Goal: Task Accomplishment & Management: Complete application form

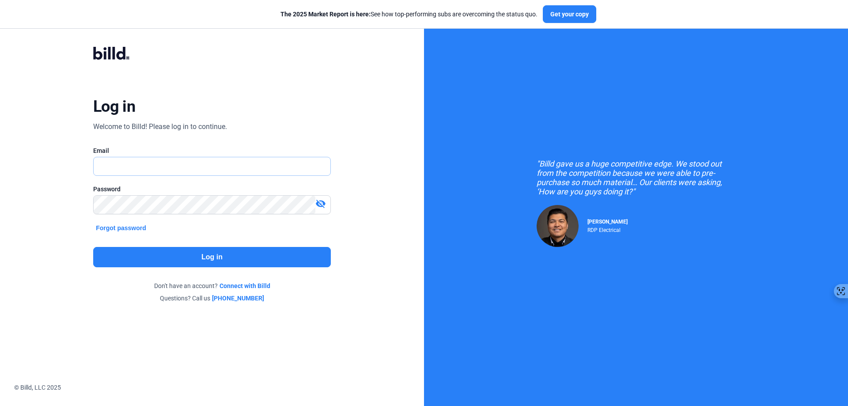
type input "[EMAIL_ADDRESS][DOMAIN_NAME]"
click at [184, 260] on button "Log in" at bounding box center [212, 257] width 238 height 20
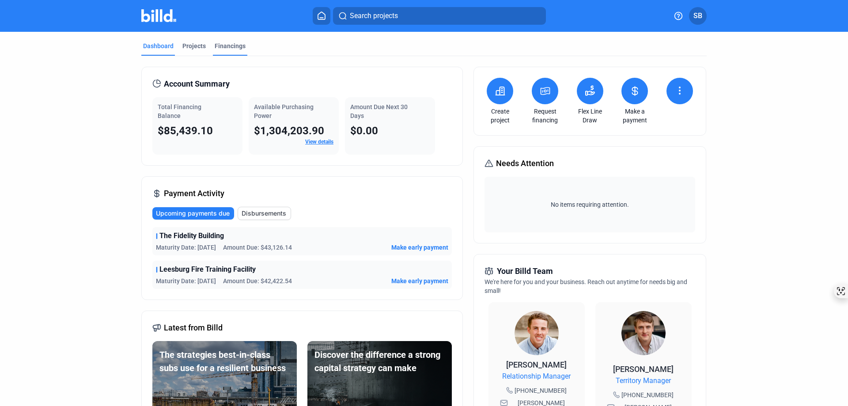
drag, startPoint x: 227, startPoint y: 42, endPoint x: 239, endPoint y: 46, distance: 12.1
click at [228, 42] on div "Financings" at bounding box center [230, 45] width 31 height 9
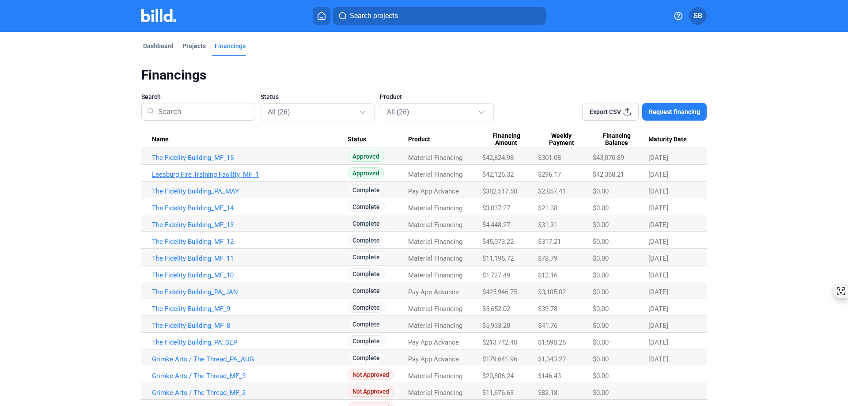
click at [194, 175] on link "Leesburg Fire Training Facility_MF_1" at bounding box center [250, 174] width 196 height 8
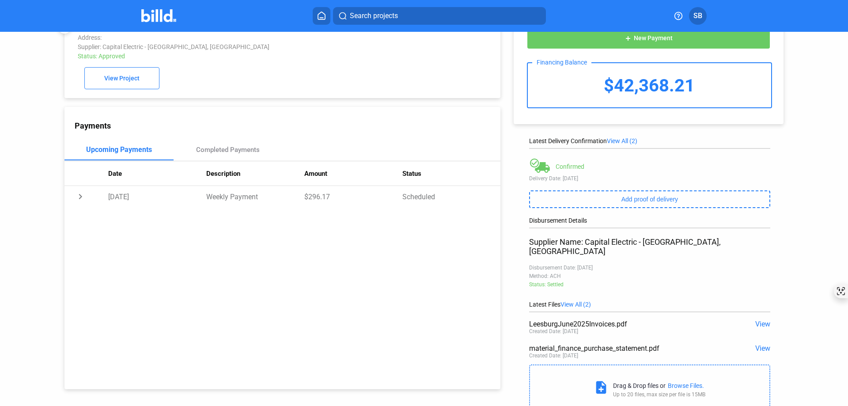
scroll to position [50, 0]
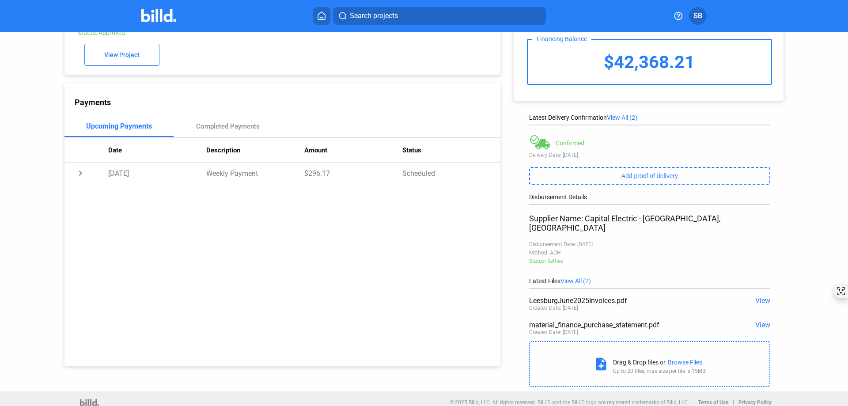
click at [758, 296] on span "View" at bounding box center [762, 300] width 15 height 8
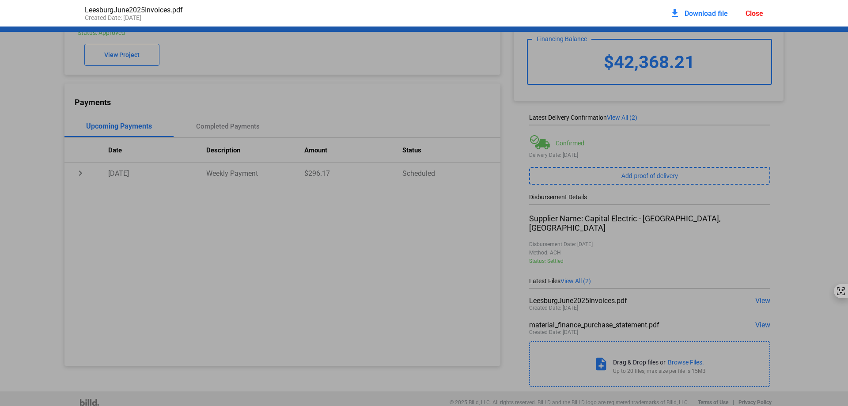
scroll to position [4, 0]
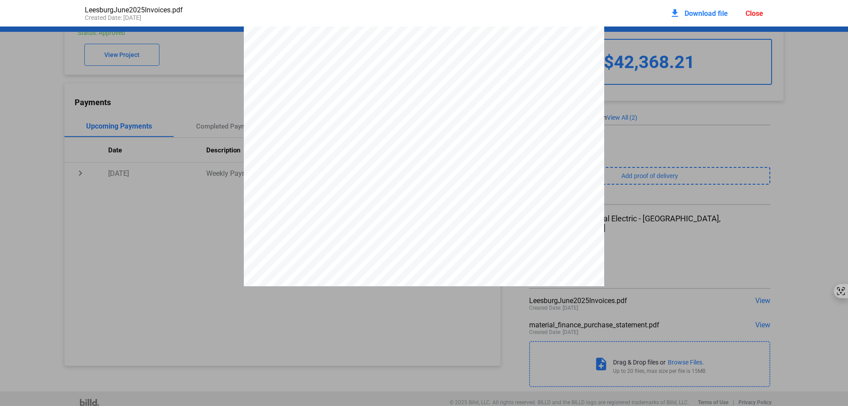
click at [747, 15] on div "Close" at bounding box center [754, 13] width 18 height 8
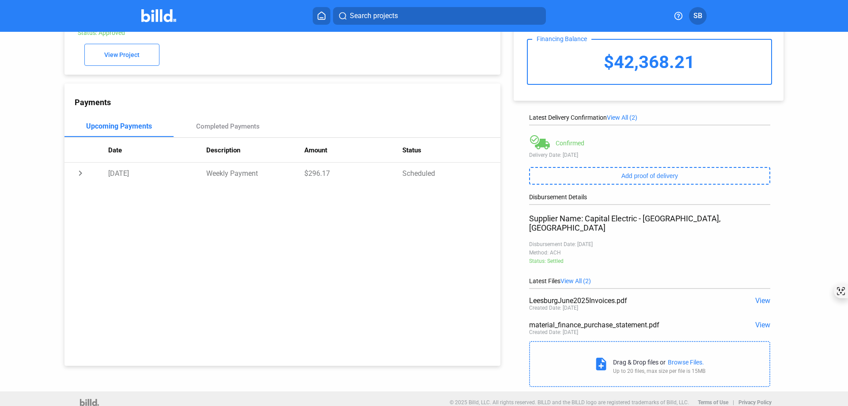
scroll to position [0, 0]
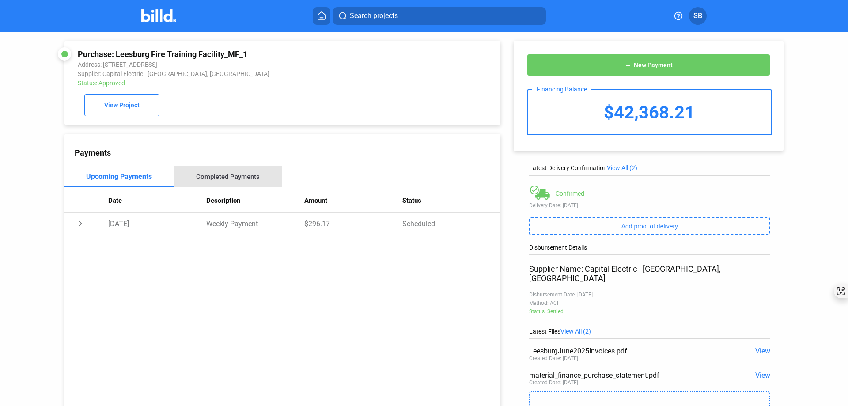
click at [232, 174] on div "Completed Payments" at bounding box center [228, 176] width 109 height 21
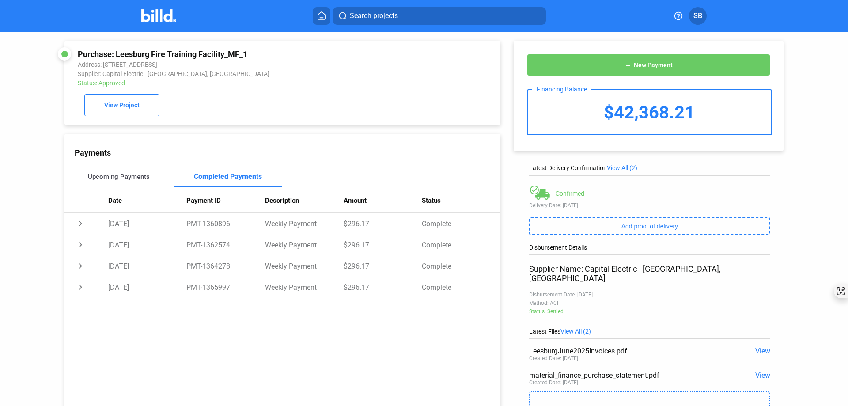
click at [117, 181] on div "Upcoming Payments" at bounding box center [119, 177] width 62 height 8
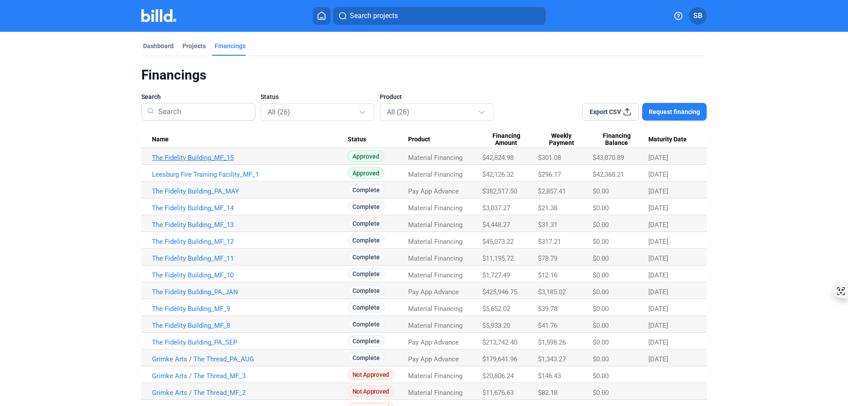
click at [191, 160] on link "The Fidelity Building_MF_15" at bounding box center [250, 158] width 196 height 8
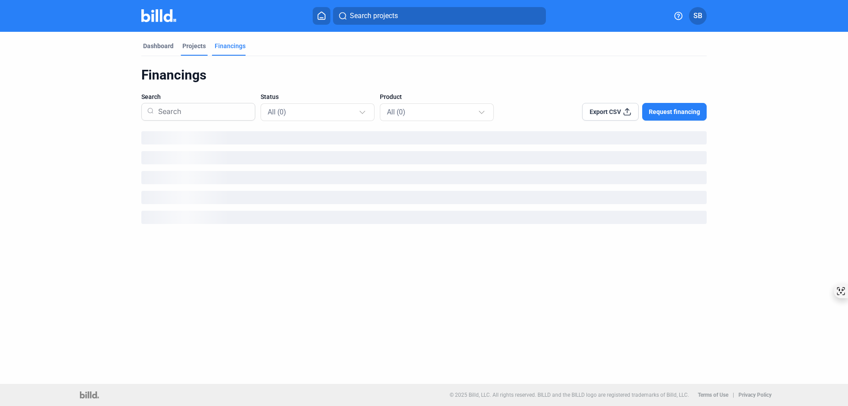
click at [194, 42] on div "Projects" at bounding box center [193, 45] width 23 height 9
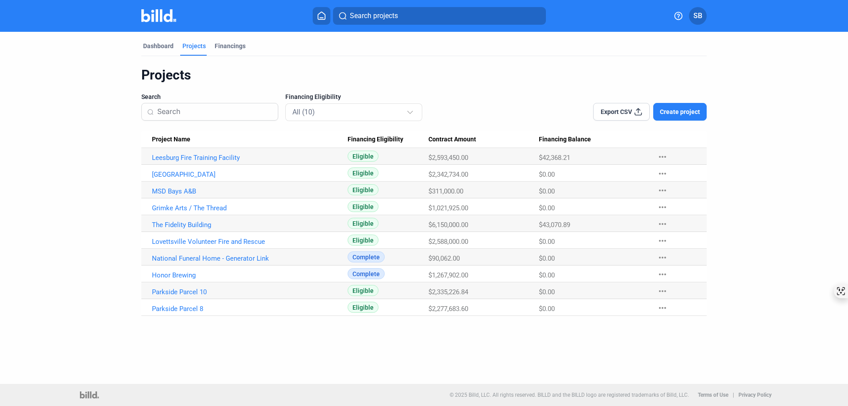
click at [698, 109] on span "Create project" at bounding box center [680, 111] width 40 height 9
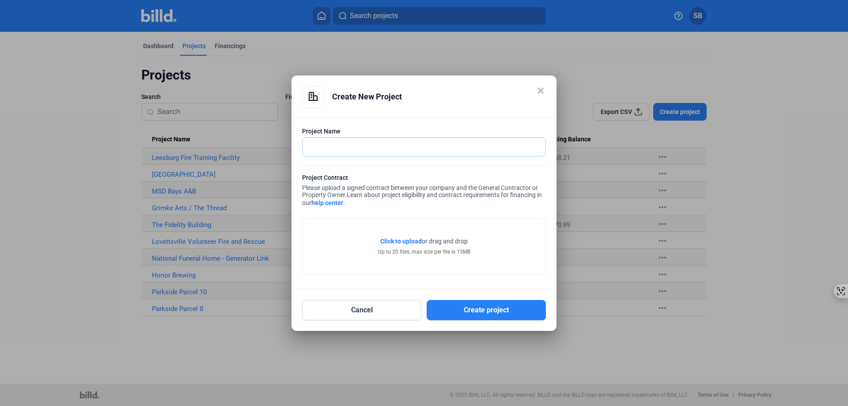
click at [406, 145] on input "text" at bounding box center [418, 147] width 233 height 18
type input "MSD Product development Lab"
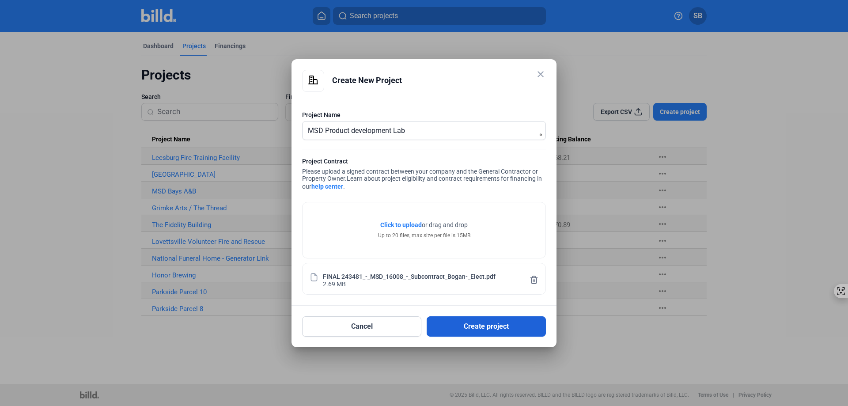
click at [509, 325] on button "Create project" at bounding box center [485, 326] width 119 height 20
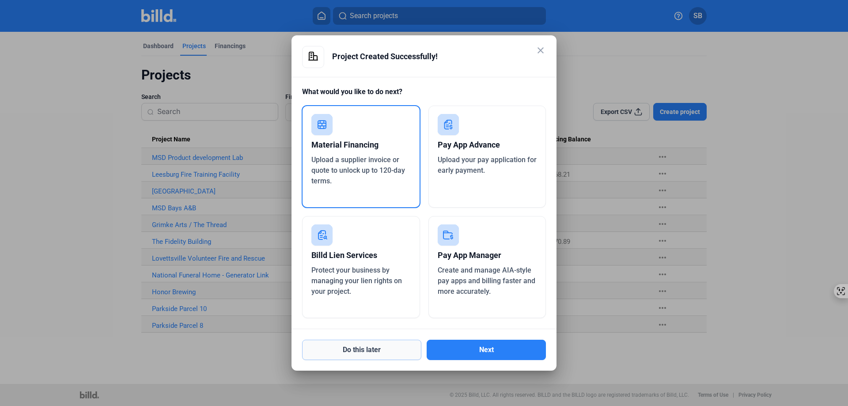
click at [366, 351] on button "Do this later" at bounding box center [361, 350] width 119 height 20
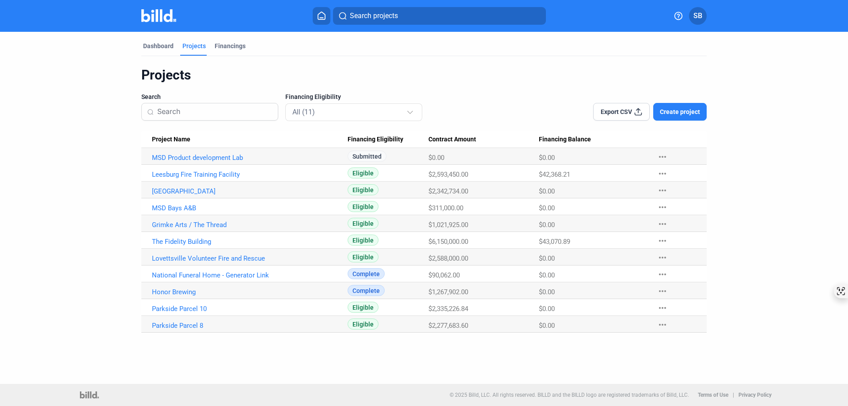
click at [679, 112] on span "Create project" at bounding box center [680, 111] width 40 height 9
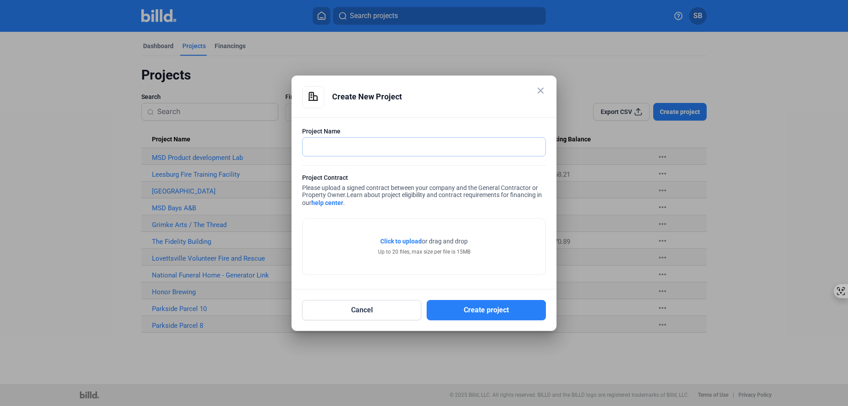
click at [365, 146] on input "text" at bounding box center [418, 147] width 233 height 18
type input "Grand Hyatt"
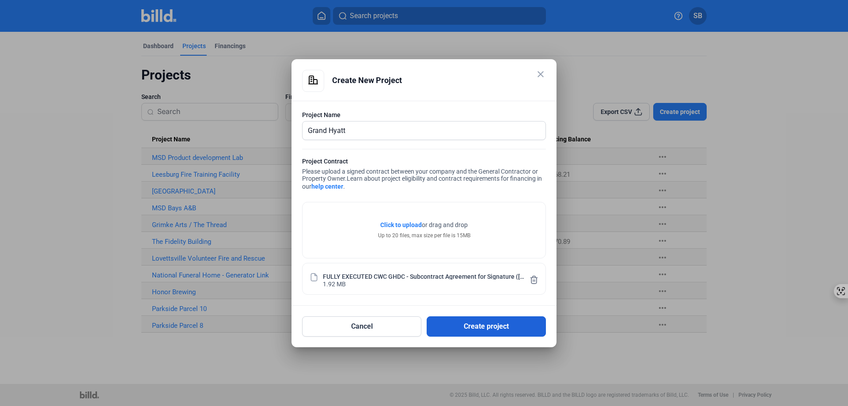
click at [487, 326] on button "Create project" at bounding box center [485, 326] width 119 height 20
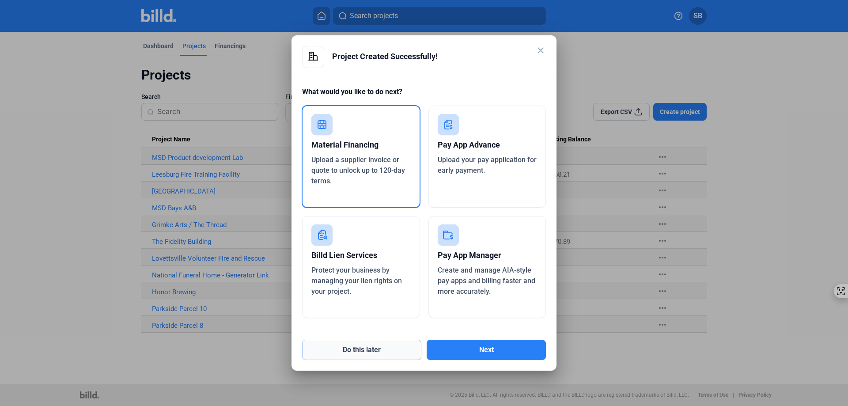
click at [365, 351] on button "Do this later" at bounding box center [361, 350] width 119 height 20
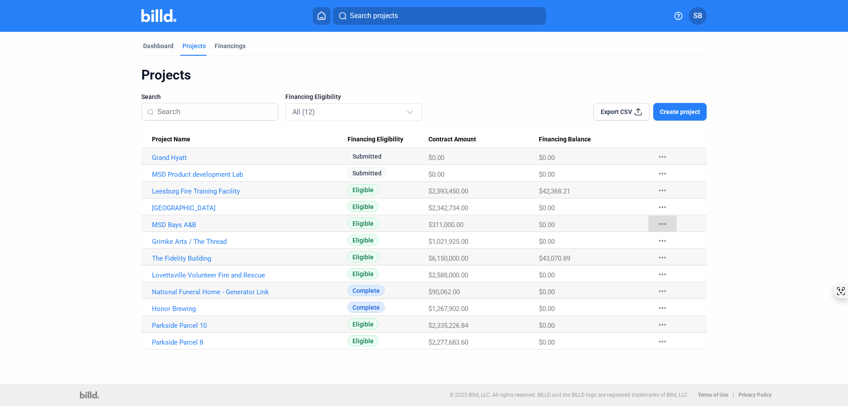
click at [665, 223] on mat-icon "more_horiz" at bounding box center [662, 224] width 11 height 11
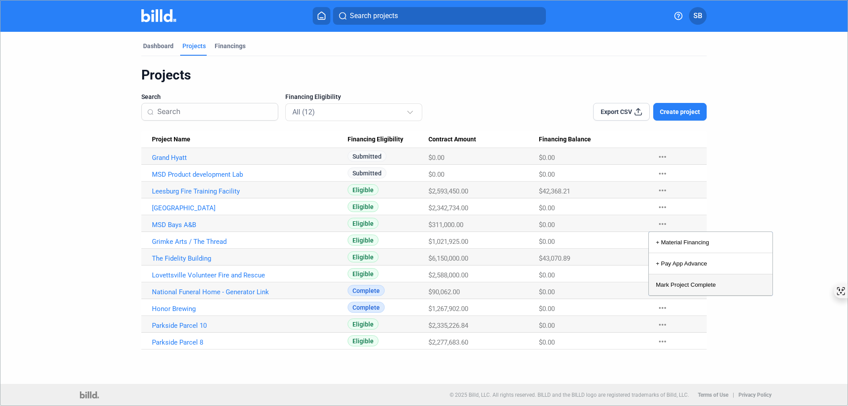
click at [676, 281] on button "Mark Project Complete" at bounding box center [711, 284] width 124 height 21
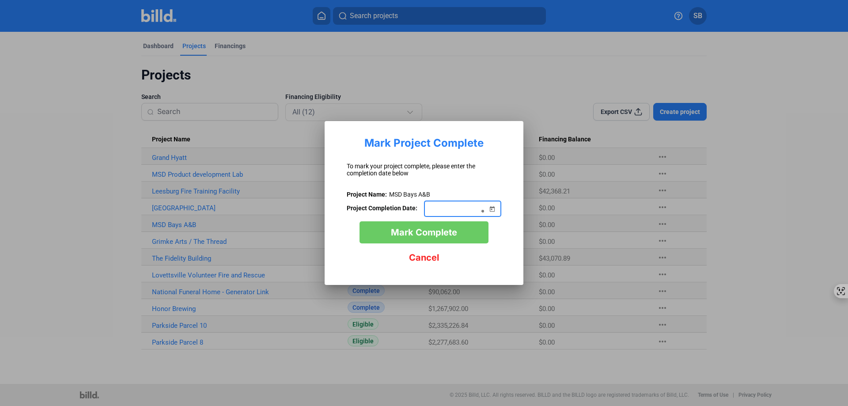
click at [497, 205] on span "Open calendar" at bounding box center [491, 203] width 21 height 21
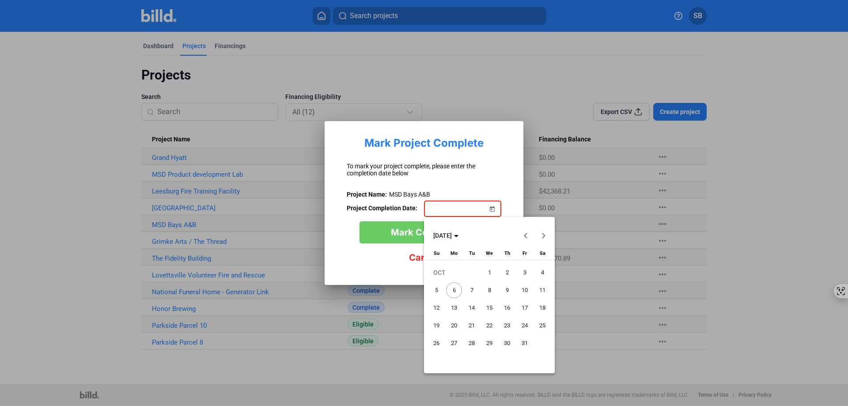
click at [523, 235] on span "Previous month" at bounding box center [525, 235] width 21 height 21
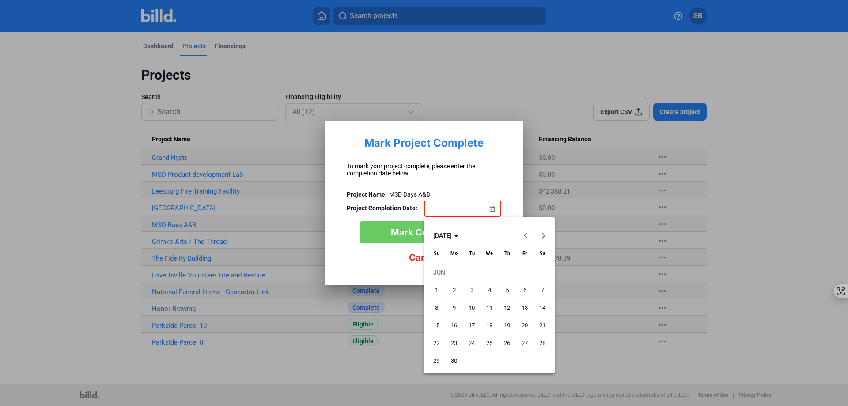
click at [523, 235] on span "Previous month" at bounding box center [525, 235] width 21 height 21
click at [456, 290] on span "3" at bounding box center [454, 290] width 16 height 16
type input "[DATE]"
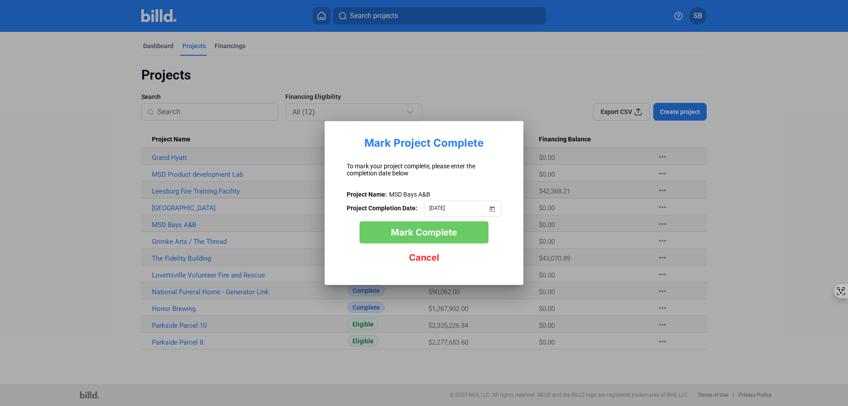
click at [444, 232] on span "Mark Complete" at bounding box center [424, 232] width 66 height 11
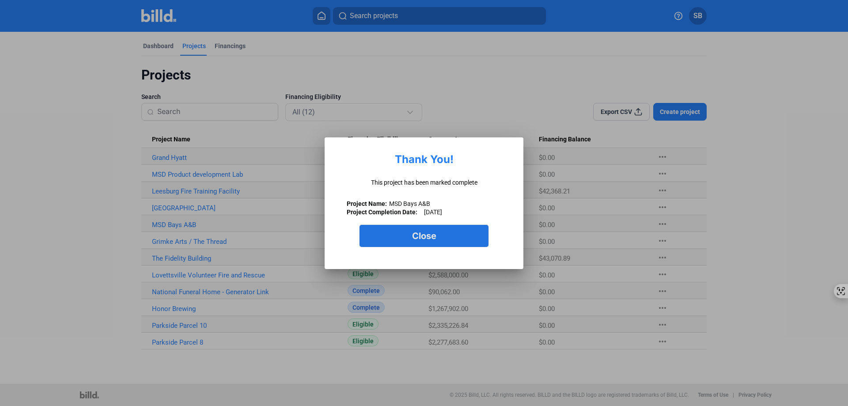
click at [443, 233] on button "Close" at bounding box center [423, 236] width 129 height 22
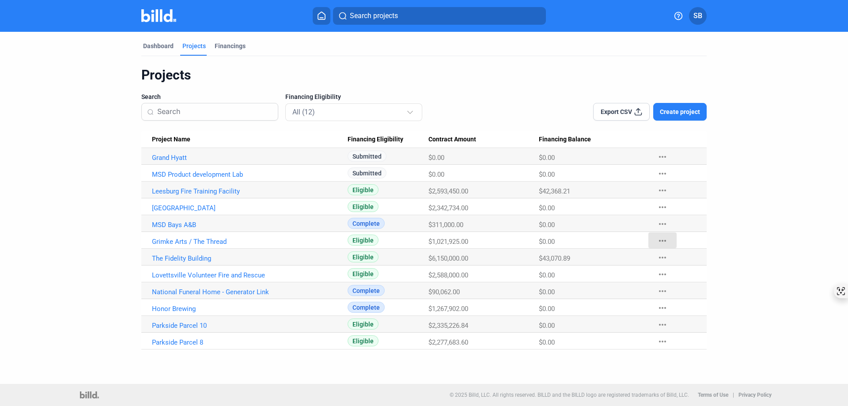
click at [664, 241] on mat-icon "more_horiz" at bounding box center [662, 240] width 11 height 11
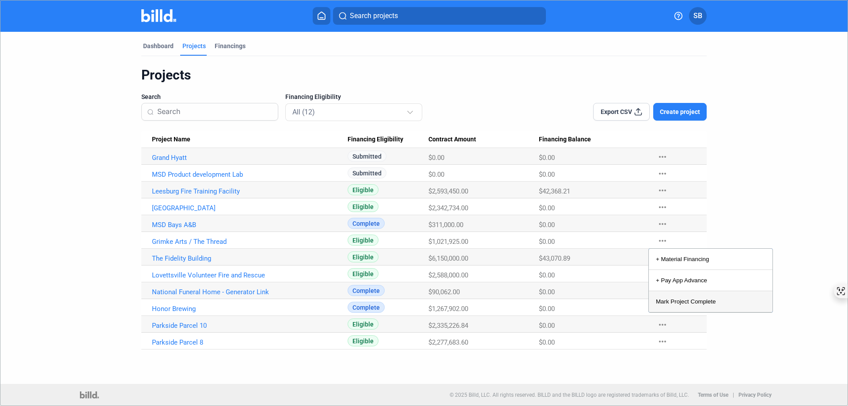
click at [678, 297] on button "Mark Project Complete" at bounding box center [711, 301] width 124 height 21
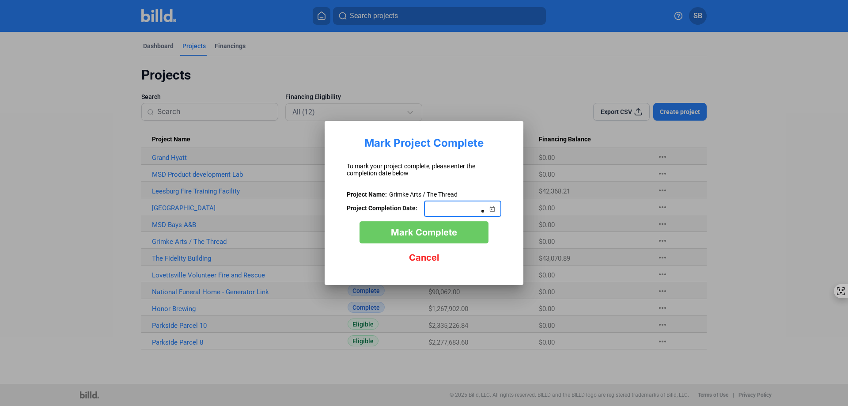
click at [474, 210] on input at bounding box center [458, 208] width 58 height 11
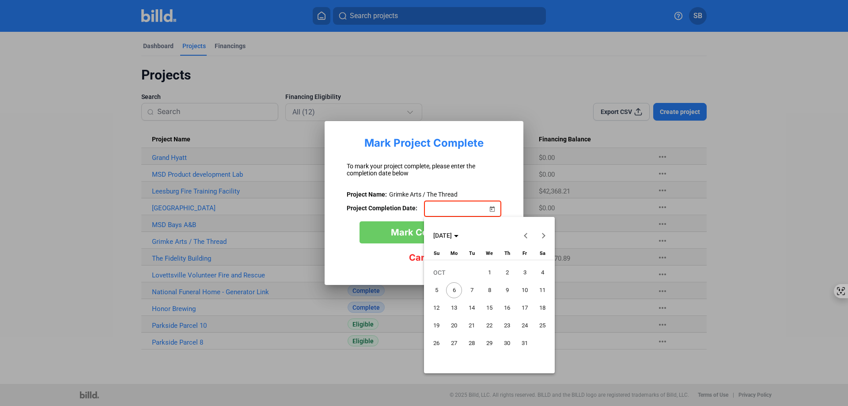
click at [524, 236] on button "Previous month" at bounding box center [526, 235] width 18 height 18
click at [526, 270] on span "1" at bounding box center [525, 272] width 16 height 16
type input "[DATE]"
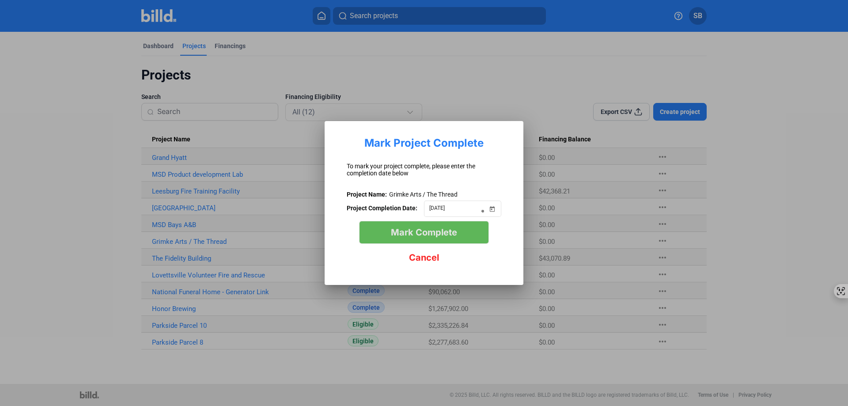
click at [431, 236] on span "Mark Complete" at bounding box center [424, 232] width 66 height 11
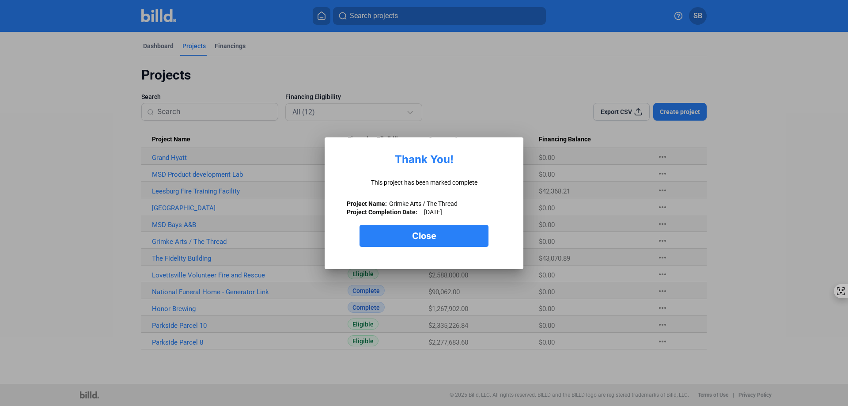
click at [416, 233] on span "Close" at bounding box center [424, 235] width 24 height 11
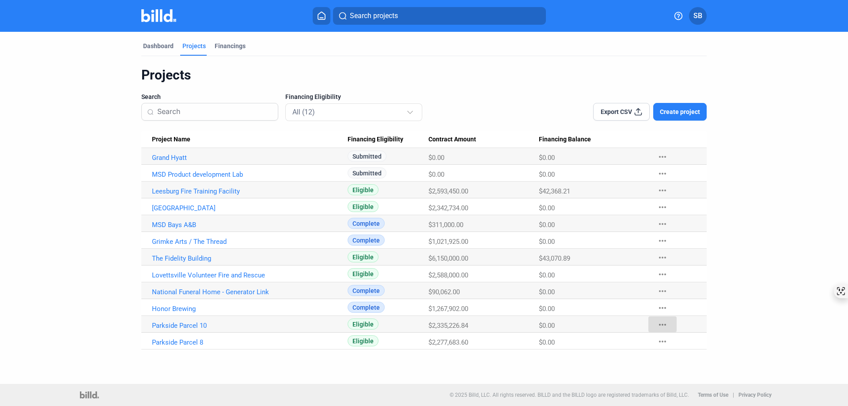
click at [665, 323] on mat-icon "more_horiz" at bounding box center [662, 324] width 11 height 11
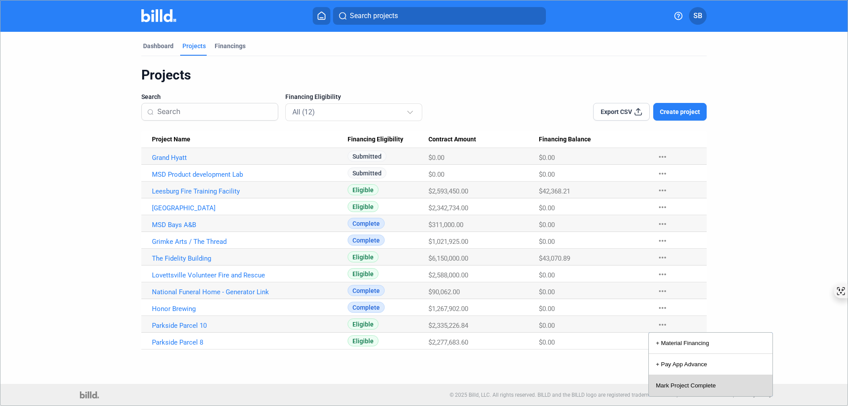
click at [678, 384] on button "Mark Project Complete" at bounding box center [711, 385] width 124 height 21
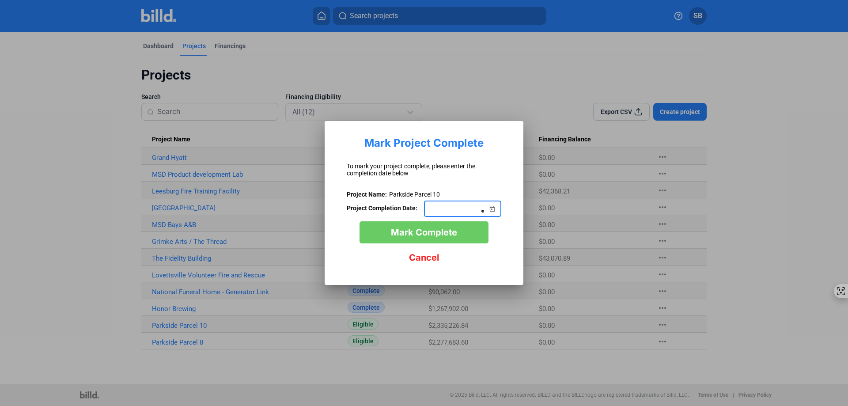
click at [493, 209] on span "Open calendar" at bounding box center [491, 203] width 21 height 21
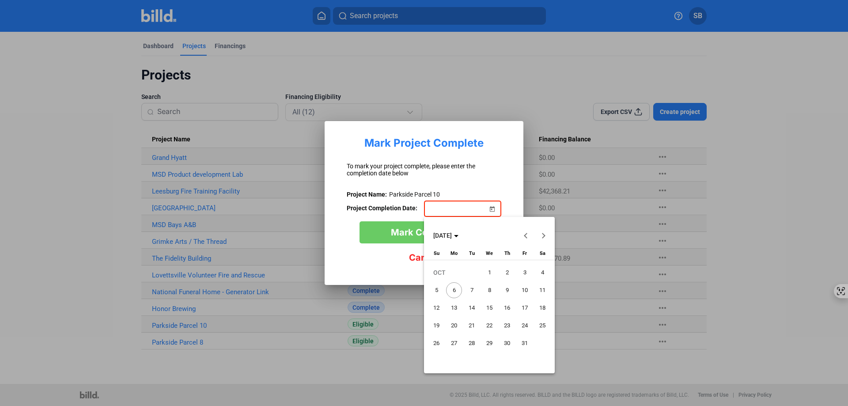
click at [528, 233] on span "Previous month" at bounding box center [525, 235] width 21 height 21
drag, startPoint x: 503, startPoint y: 362, endPoint x: 505, endPoint y: 358, distance: 4.5
click at [504, 361] on span "31" at bounding box center [507, 361] width 16 height 16
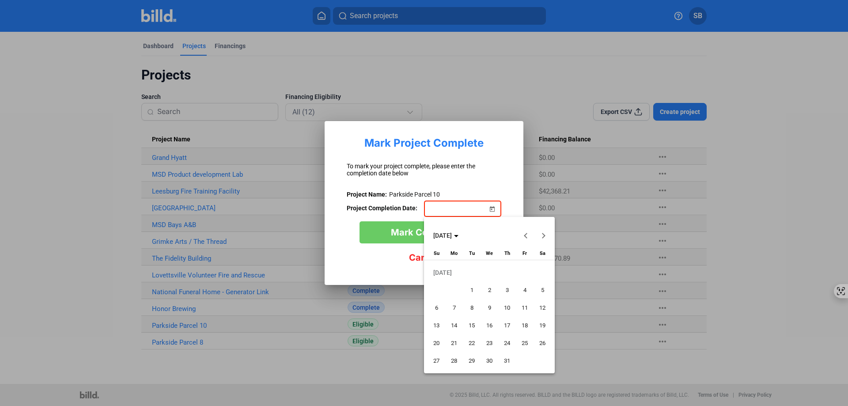
type input "[DATE]"
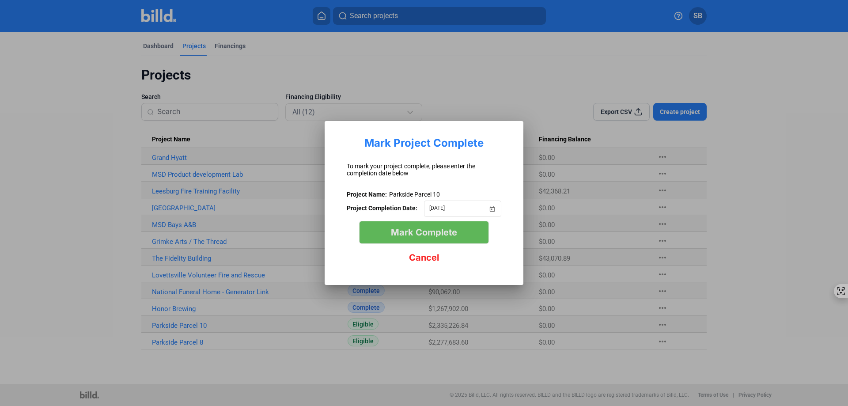
click at [438, 229] on span "Mark Complete" at bounding box center [424, 232] width 66 height 11
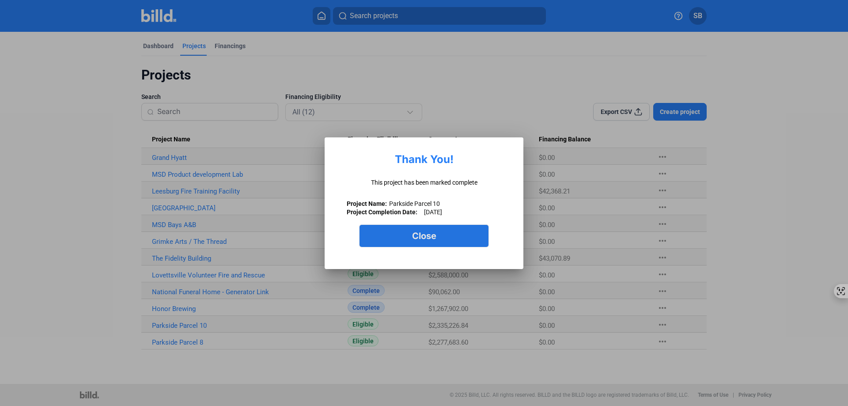
drag, startPoint x: 398, startPoint y: 237, endPoint x: 404, endPoint y: 238, distance: 6.2
click at [400, 237] on button "Close" at bounding box center [423, 236] width 129 height 22
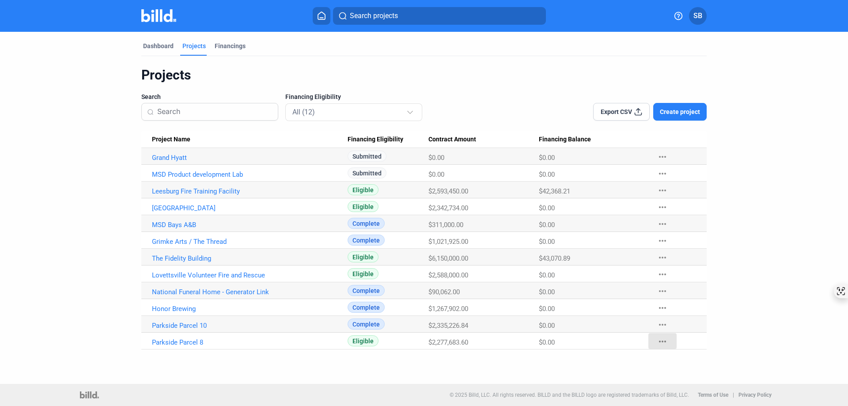
click at [663, 338] on mat-icon "more_horiz" at bounding box center [662, 341] width 11 height 11
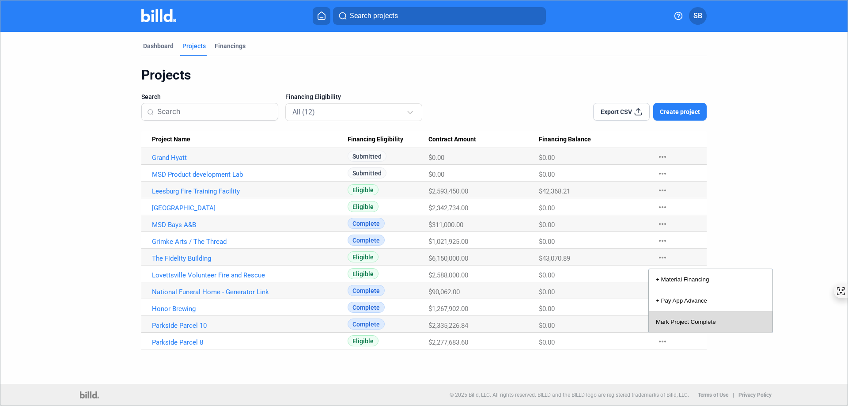
click at [673, 322] on button "Mark Project Complete" at bounding box center [711, 321] width 124 height 21
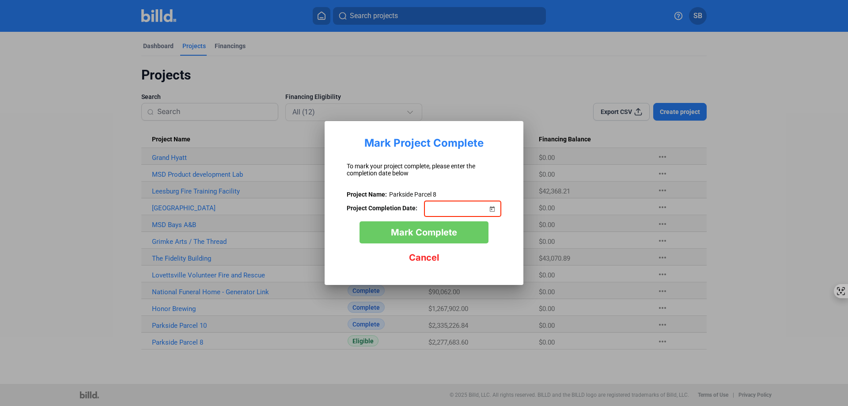
click at [489, 207] on span "Open calendar" at bounding box center [491, 203] width 21 height 21
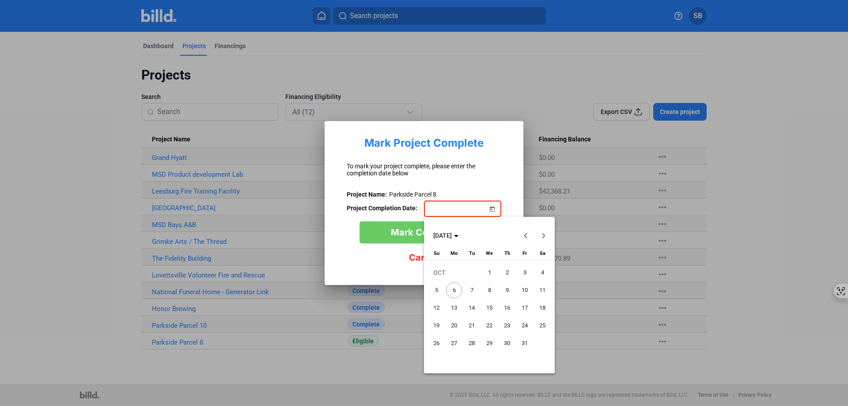
click at [458, 237] on span "[DATE]" at bounding box center [445, 235] width 25 height 7
click at [437, 300] on span "2024" at bounding box center [443, 298] width 28 height 16
click at [501, 316] on span "NOV" at bounding box center [505, 316] width 28 height 16
click at [523, 325] on span "22" at bounding box center [525, 325] width 16 height 16
type input "[DATE]"
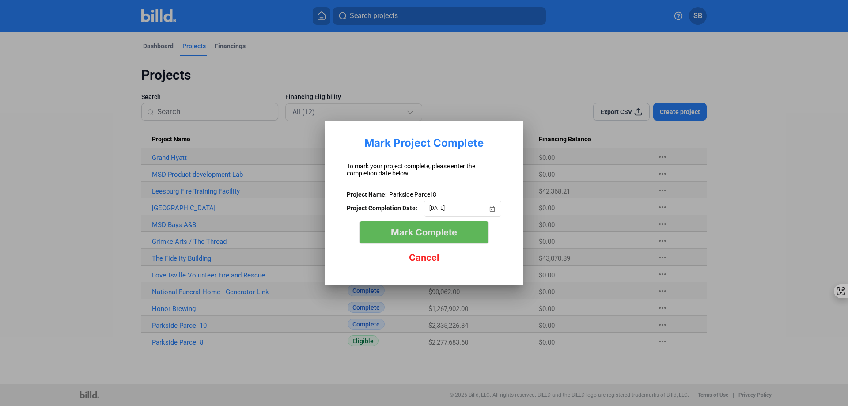
click at [427, 230] on span "Mark Complete" at bounding box center [424, 232] width 66 height 11
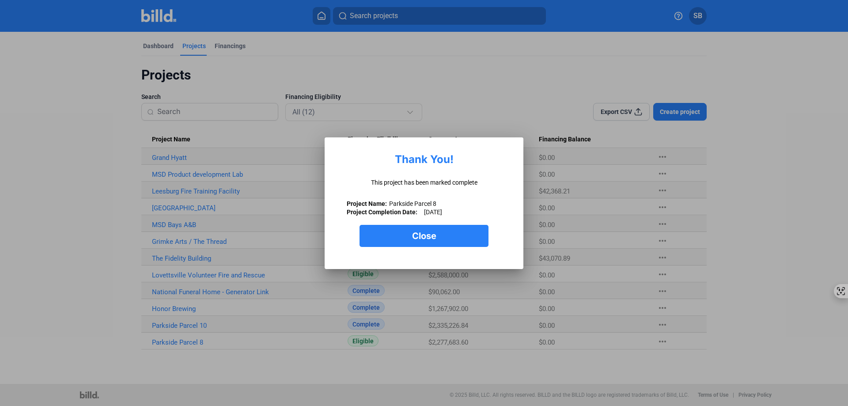
click at [427, 230] on span "Close" at bounding box center [424, 235] width 24 height 11
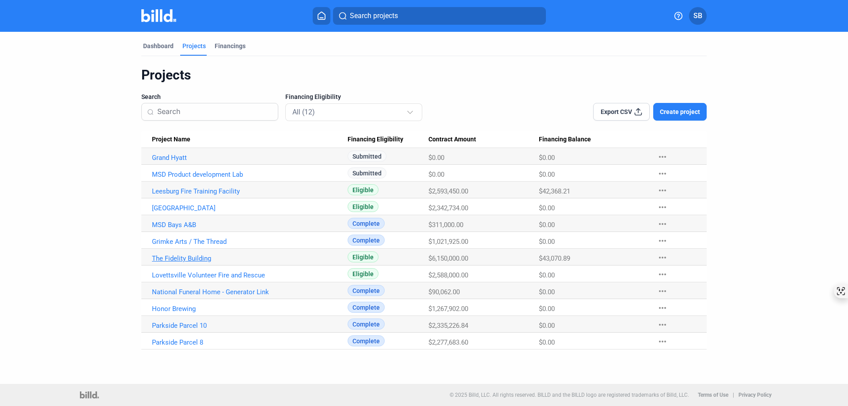
click at [191, 260] on link "The Fidelity Building" at bounding box center [250, 258] width 196 height 8
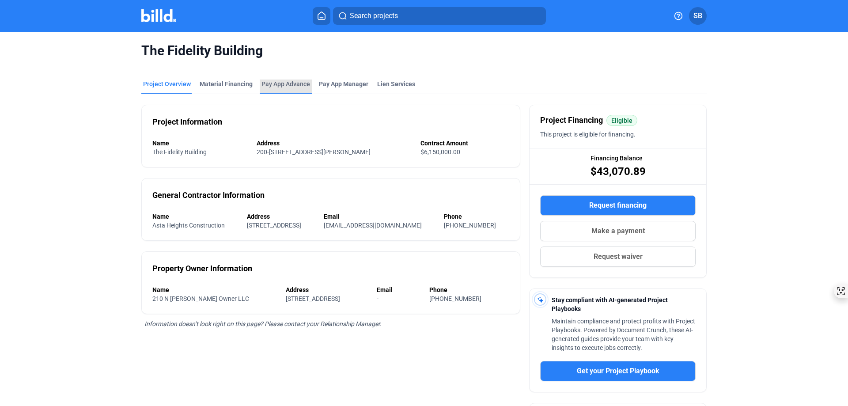
click at [281, 83] on div "Pay App Advance" at bounding box center [285, 83] width 49 height 9
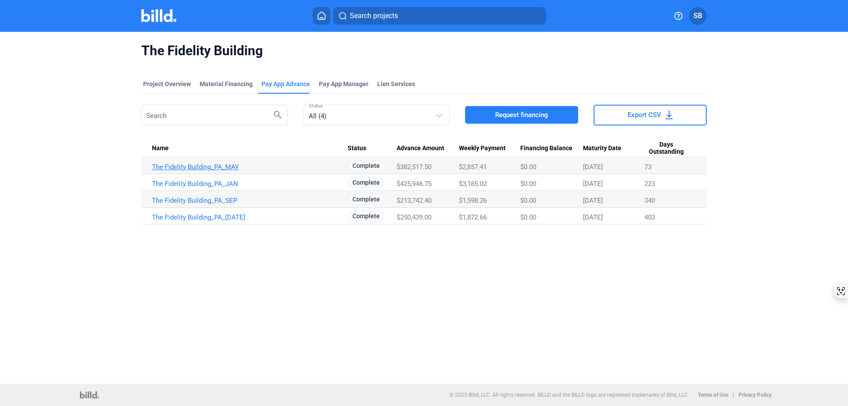
click at [181, 165] on link "The Fidelity Building_PA_MAY" at bounding box center [250, 167] width 196 height 8
click at [184, 218] on link "The Fidelity Building_PA_[DATE]" at bounding box center [250, 217] width 196 height 8
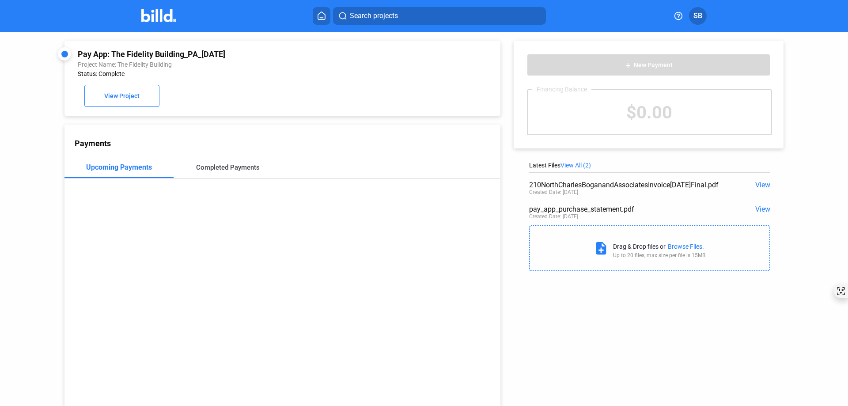
click at [219, 163] on div "Completed Payments" at bounding box center [228, 167] width 109 height 21
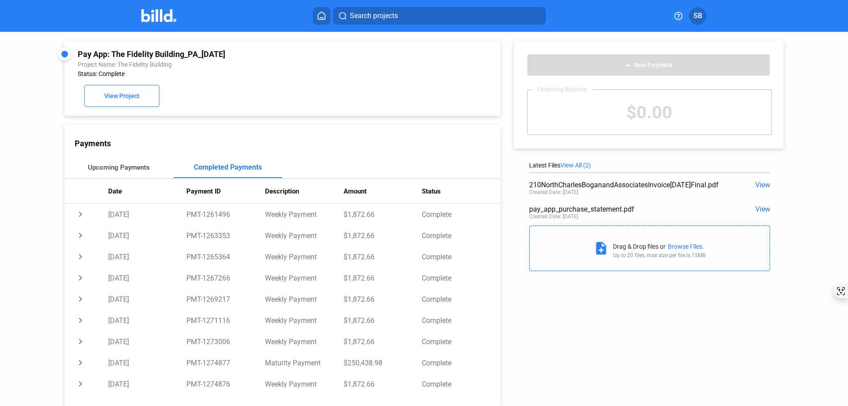
click at [105, 168] on div "Upcoming Payments" at bounding box center [119, 167] width 62 height 8
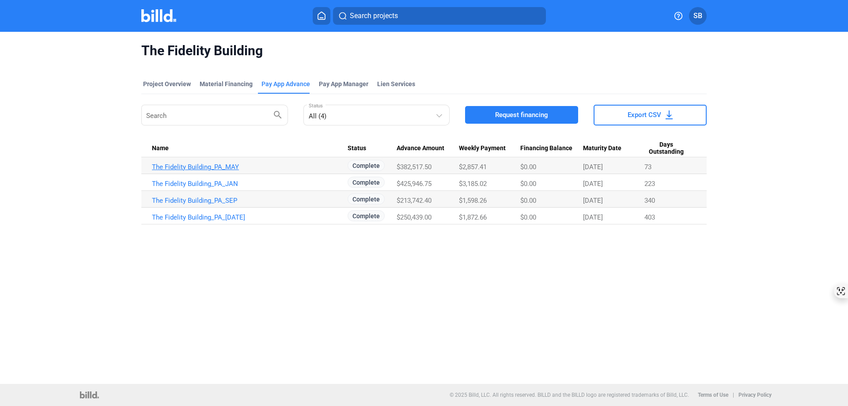
click at [183, 169] on link "The Fidelity Building_PA_MAY" at bounding box center [250, 167] width 196 height 8
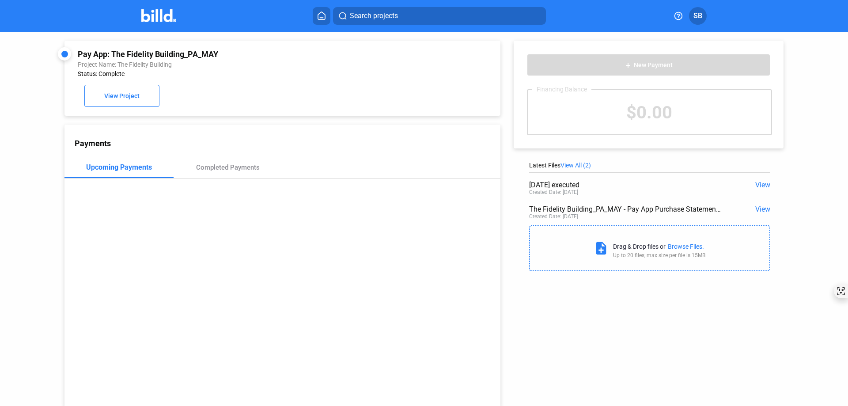
click at [755, 185] on span "View" at bounding box center [762, 185] width 15 height 8
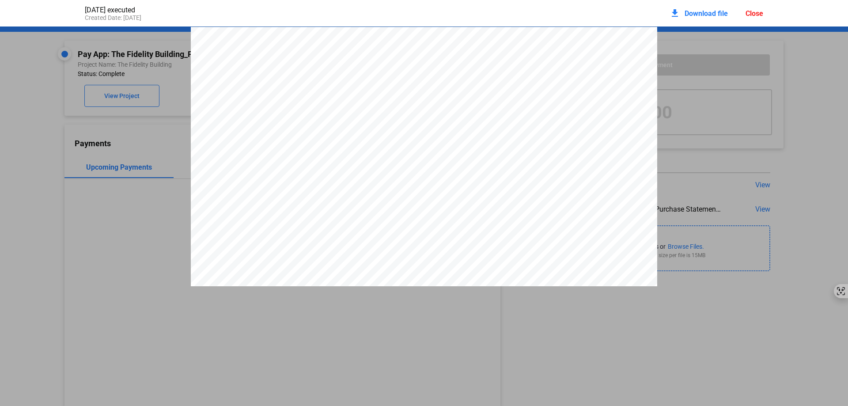
scroll to position [4, 0]
click at [753, 11] on div "Close" at bounding box center [754, 13] width 18 height 8
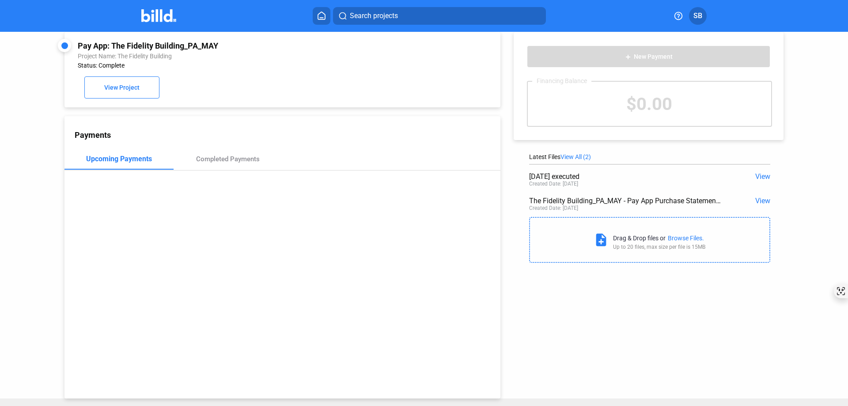
scroll to position [0, 0]
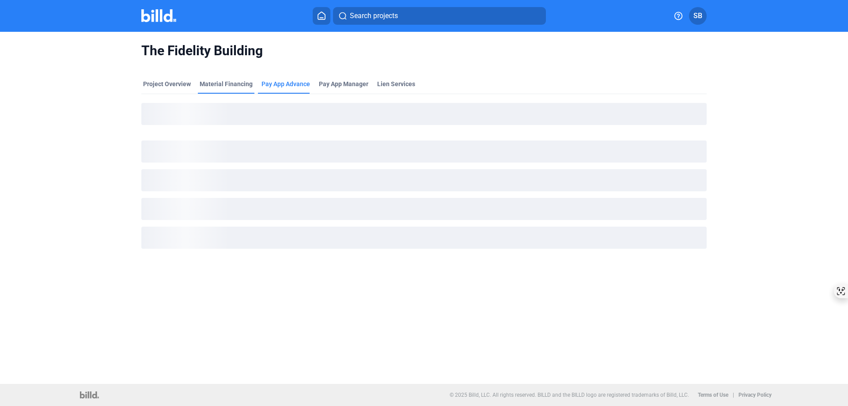
click at [225, 84] on div "Material Financing" at bounding box center [226, 83] width 53 height 9
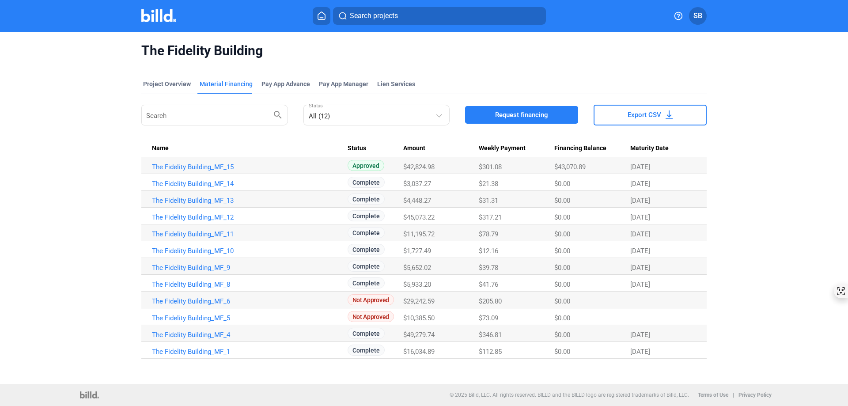
click at [503, 115] on span "Request financing" at bounding box center [521, 114] width 53 height 9
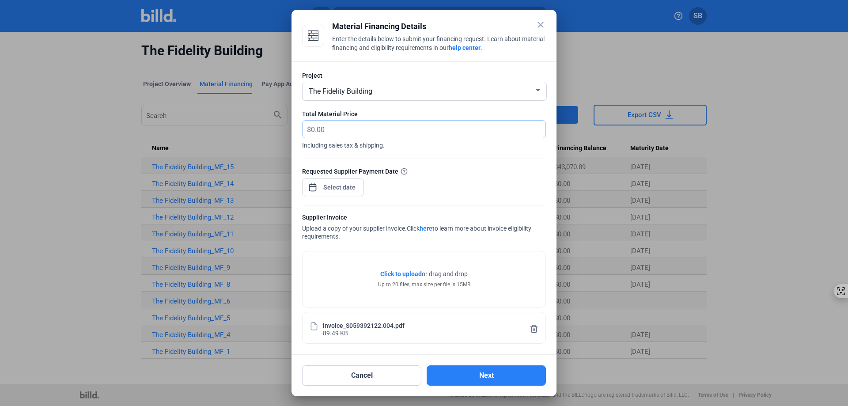
click at [385, 125] on input "text" at bounding box center [423, 129] width 224 height 17
type input "844.82"
click at [352, 189] on div "close Material Financing Details Enter the details below to submit your financi…" at bounding box center [424, 203] width 848 height 406
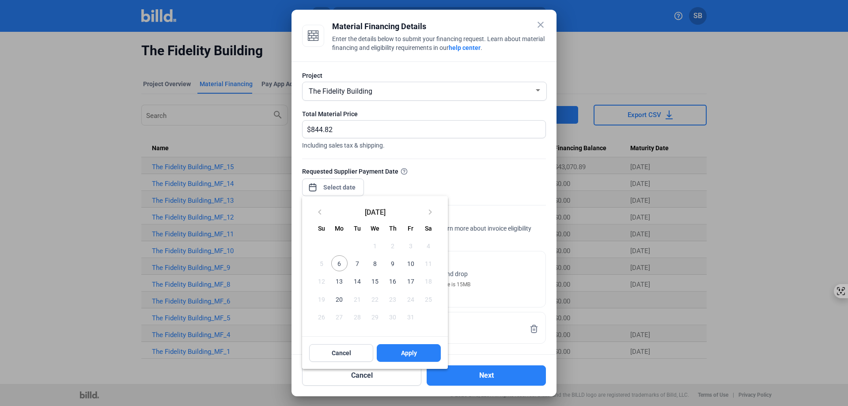
click at [373, 264] on span "8" at bounding box center [375, 263] width 16 height 16
click at [388, 354] on button "Apply" at bounding box center [409, 353] width 64 height 18
type input "[DATE]"
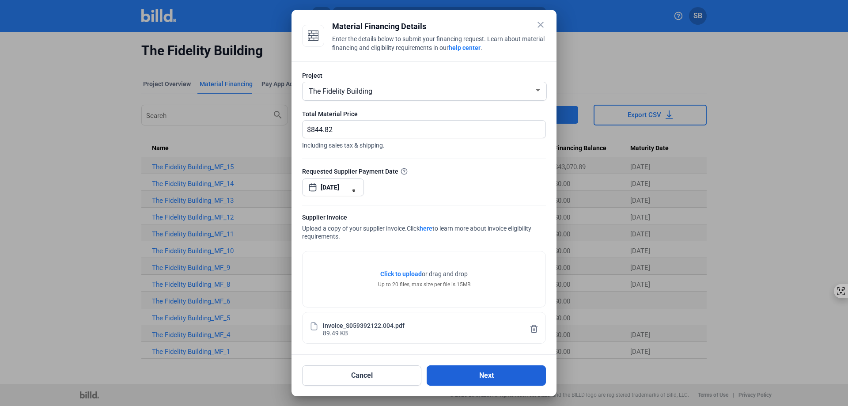
click at [487, 379] on button "Next" at bounding box center [485, 375] width 119 height 20
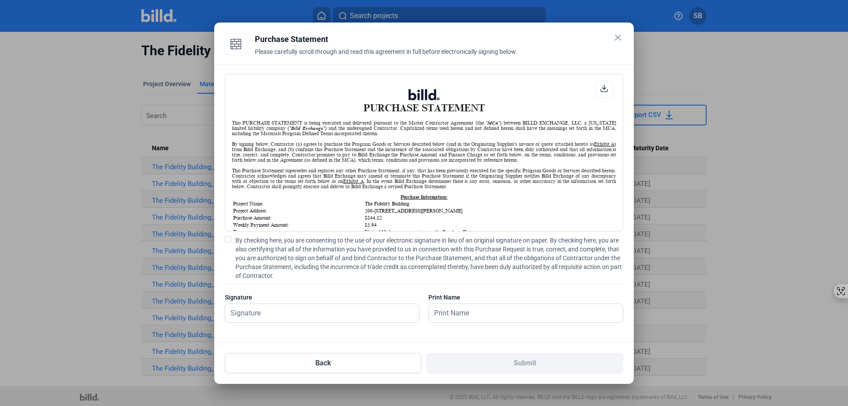
scroll to position [0, 0]
click at [263, 310] on input "text" at bounding box center [317, 313] width 184 height 18
type input "[PERSON_NAME]"
click at [505, 270] on span "By checking here, you are consenting to the use of your electronic signature in…" at bounding box center [429, 258] width 388 height 44
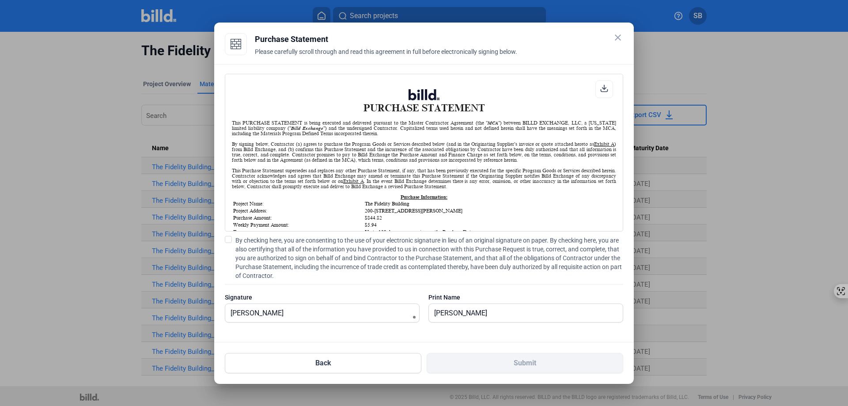
click at [0, 0] on input "By checking here, you are consenting to the use of your electronic signature in…" at bounding box center [0, 0] width 0 height 0
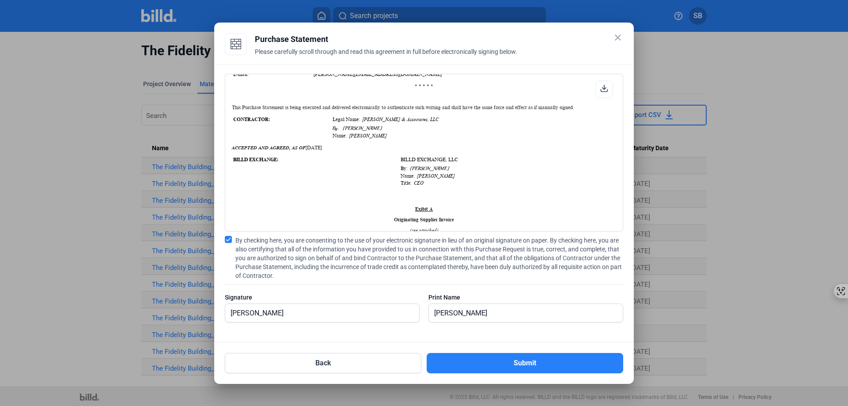
scroll to position [309, 0]
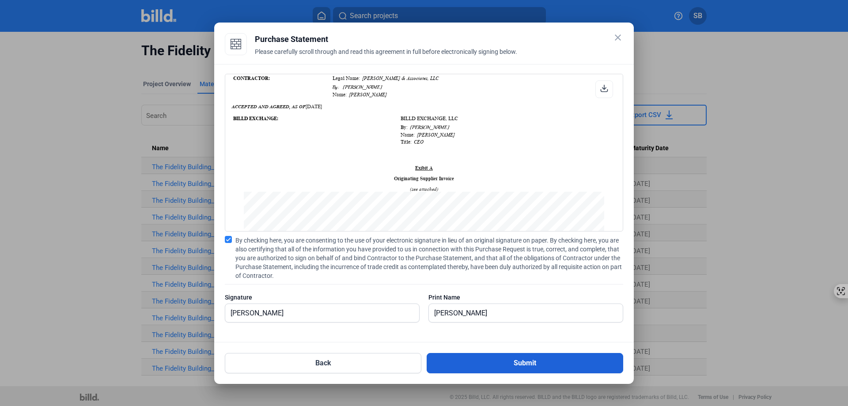
click at [545, 358] on button "Submit" at bounding box center [524, 363] width 196 height 20
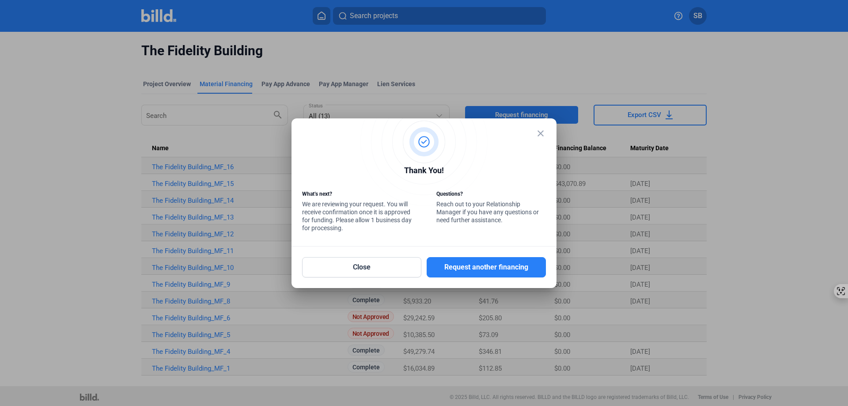
click at [538, 133] on mat-icon "close" at bounding box center [540, 133] width 11 height 11
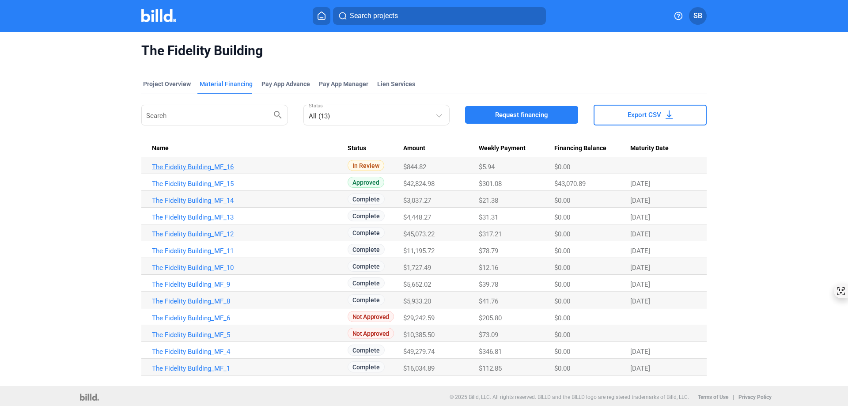
click at [170, 169] on link "The Fidelity Building_MF_16" at bounding box center [250, 167] width 196 height 8
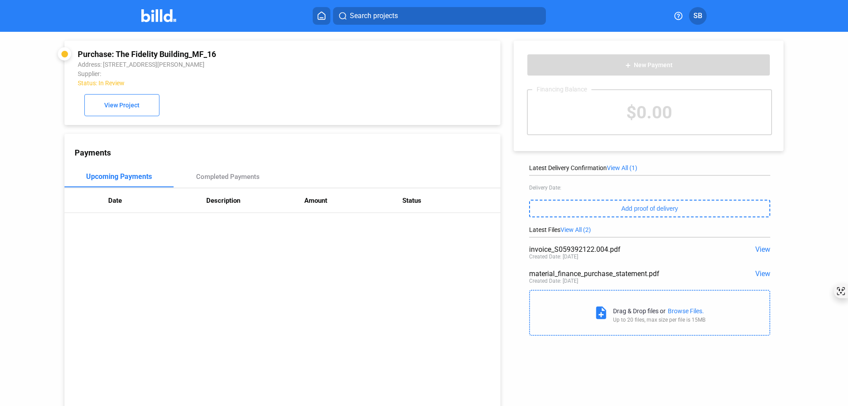
click at [759, 275] on span "View" at bounding box center [762, 273] width 15 height 8
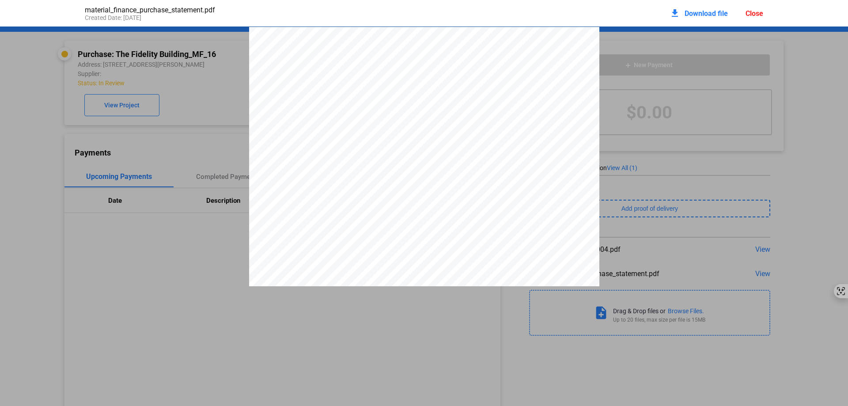
scroll to position [4, 0]
click at [699, 13] on span "Download file" at bounding box center [705, 13] width 43 height 8
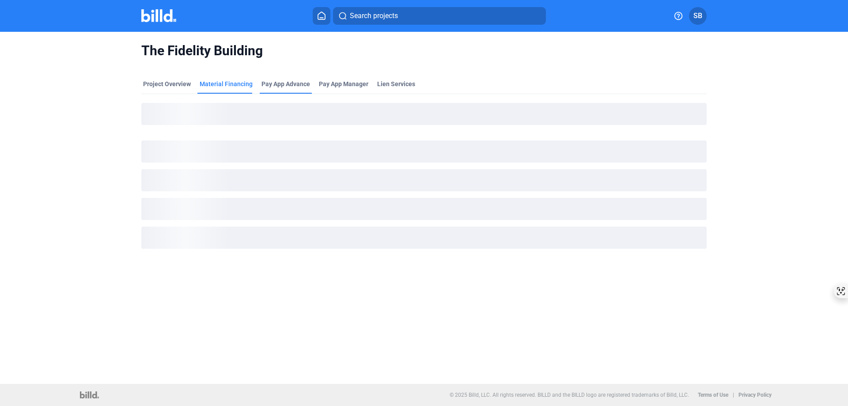
click at [284, 80] on div "Pay App Advance" at bounding box center [285, 83] width 49 height 9
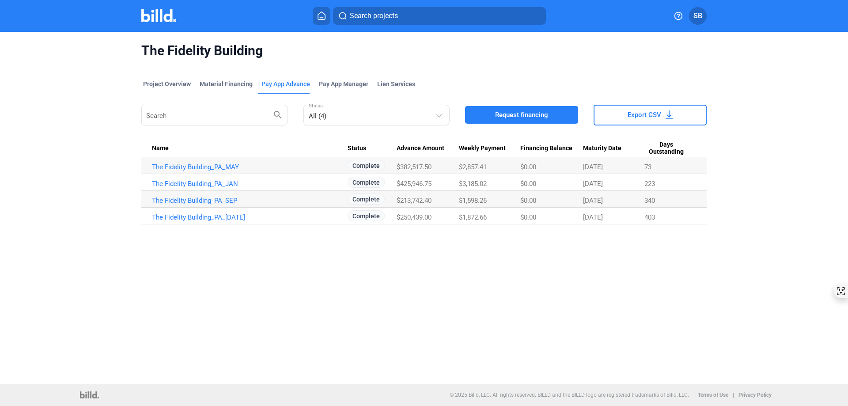
click at [530, 116] on span "Request financing" at bounding box center [521, 114] width 53 height 9
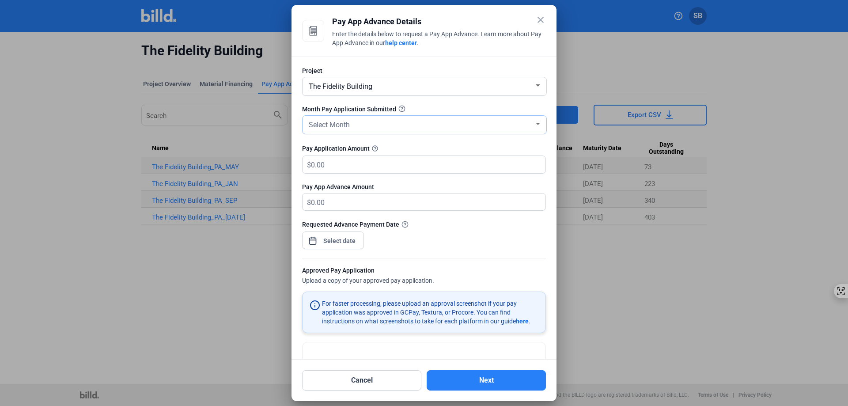
click at [415, 121] on div "Select Month" at bounding box center [420, 124] width 227 height 12
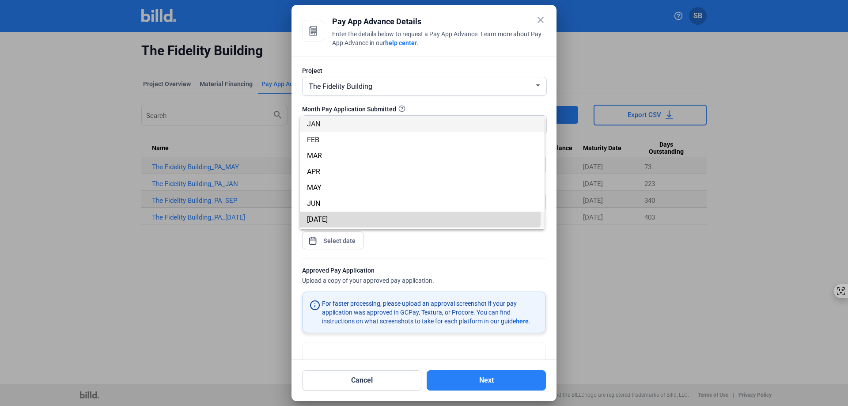
click at [391, 217] on span "[DATE]" at bounding box center [422, 219] width 230 height 16
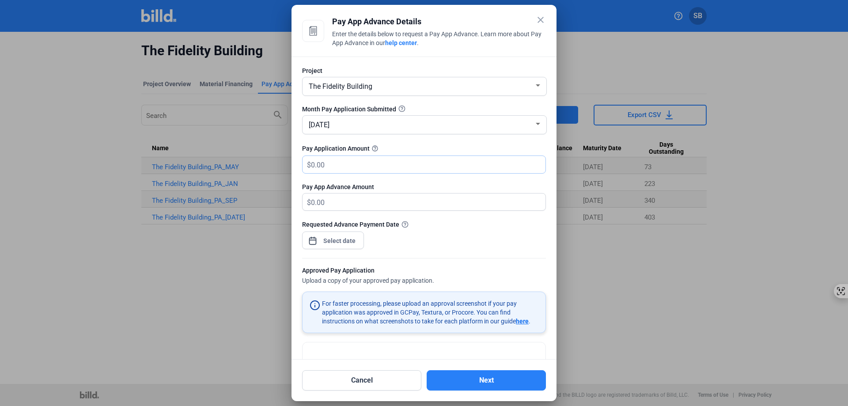
click at [408, 168] on input "text" at bounding box center [423, 164] width 224 height 17
type input "2"
type input "2.00"
type input "21"
type input "21.00"
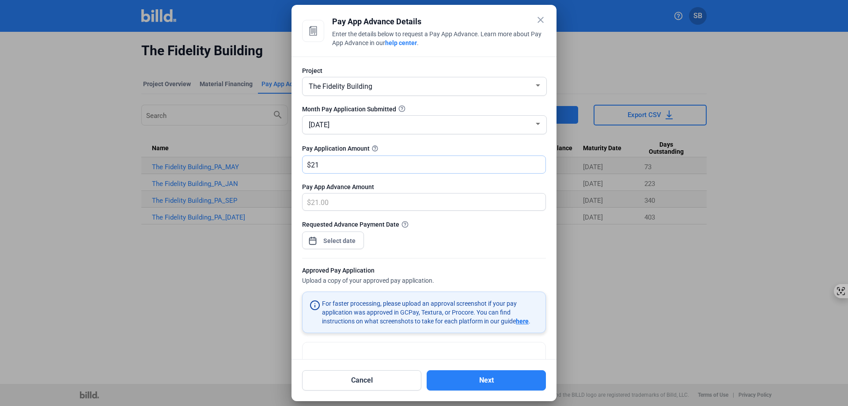
type input "216"
type input "216.00"
type input "2161"
type input "2,161.00"
type input "2,1612"
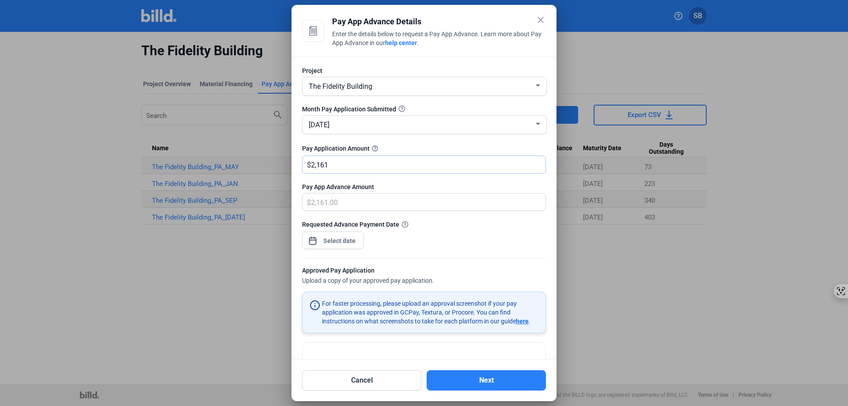
type input "21,612.00"
type input "21,6125"
type input "216,125.00"
click at [347, 238] on div "close Pay App Advance Details Enter the details below to request a Pay App Adva…" at bounding box center [424, 203] width 848 height 406
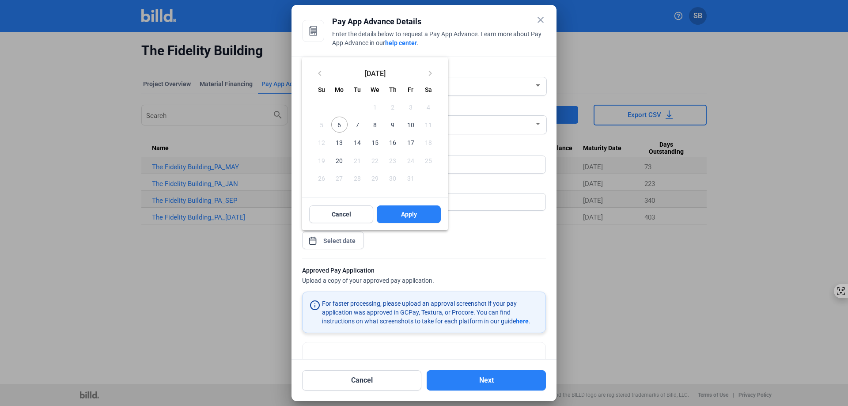
click at [410, 126] on span "10" at bounding box center [410, 125] width 16 height 16
click at [391, 128] on span "9" at bounding box center [393, 125] width 16 height 16
click at [397, 212] on button "Apply" at bounding box center [409, 214] width 64 height 18
type input "[DATE]"
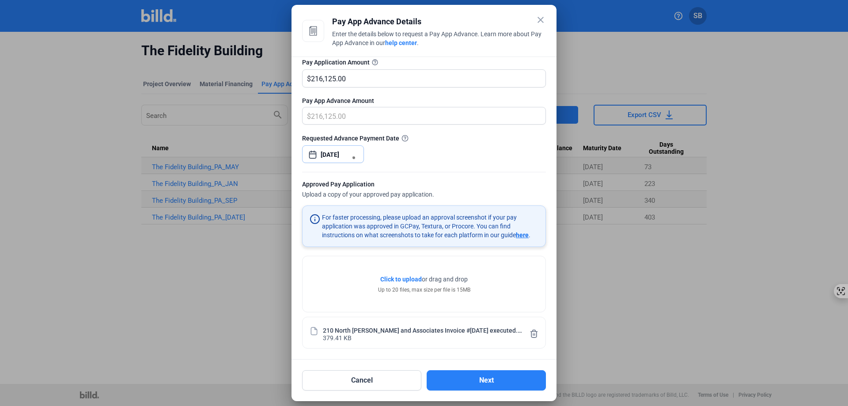
scroll to position [87, 0]
click at [482, 382] on button "Next" at bounding box center [485, 380] width 119 height 20
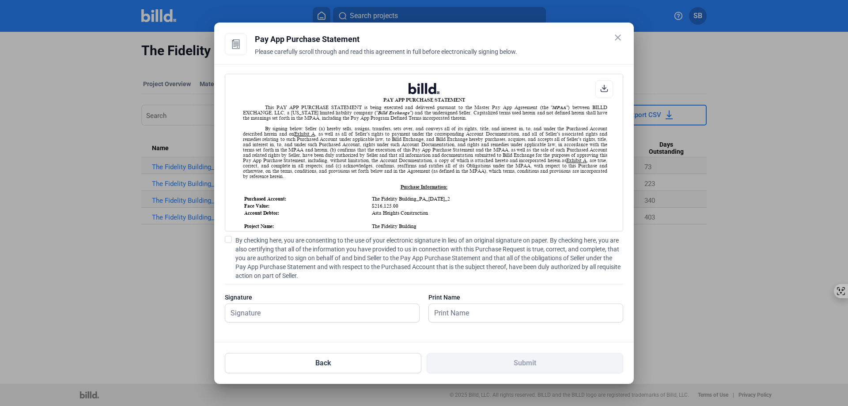
scroll to position [0, 0]
click at [326, 312] on input "text" at bounding box center [317, 313] width 184 height 18
type input "D. [PERSON_NAME]"
click at [459, 308] on input "text" at bounding box center [521, 313] width 184 height 18
type input "D. [PERSON_NAME]"
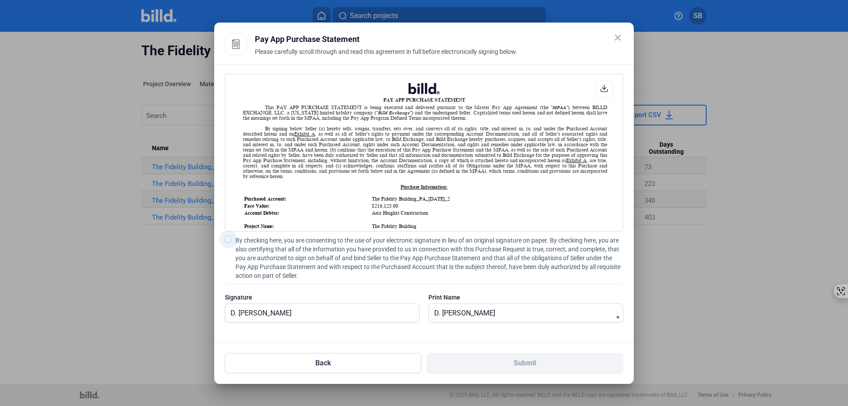
click at [273, 238] on span "By checking here, you are consenting to the use of your electronic signature in…" at bounding box center [429, 258] width 388 height 44
click at [0, 0] on input "By checking here, you are consenting to the use of your electronic signature in…" at bounding box center [0, 0] width 0 height 0
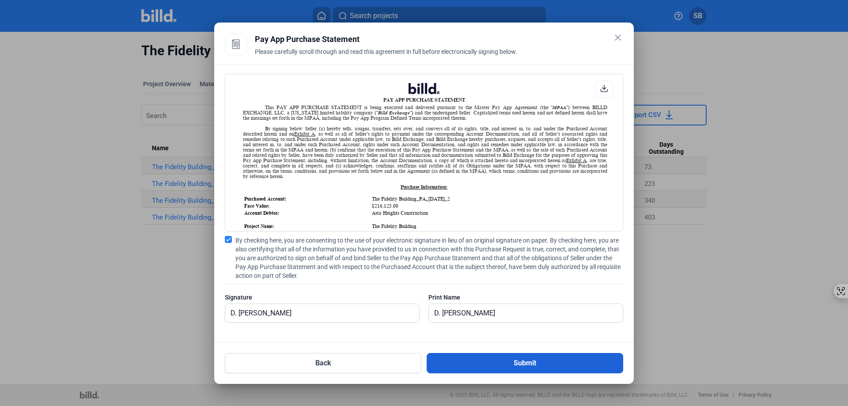
click at [460, 357] on button "Submit" at bounding box center [524, 363] width 196 height 20
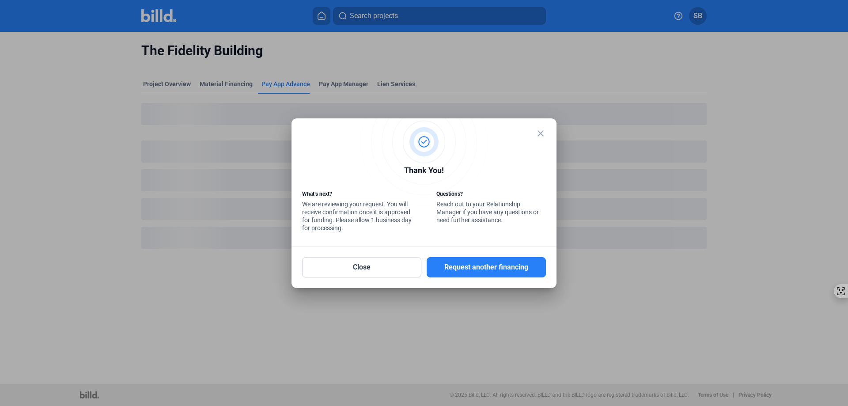
click at [538, 132] on mat-icon "close" at bounding box center [540, 133] width 11 height 11
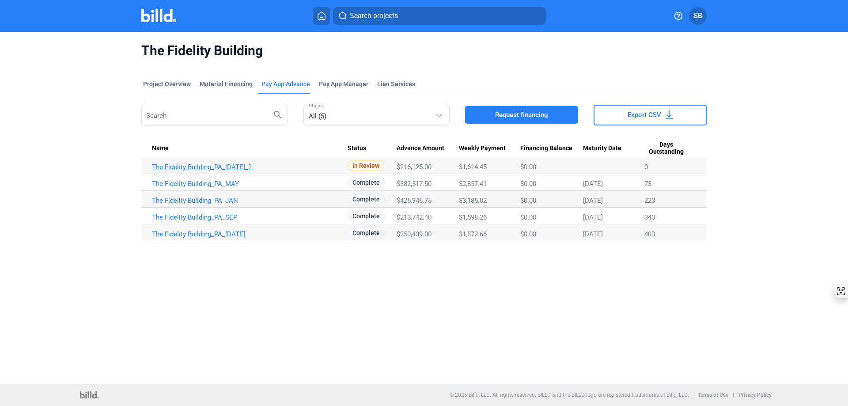
click at [226, 167] on link "The Fidelity Building_PA_[DATE]_2" at bounding box center [250, 167] width 196 height 8
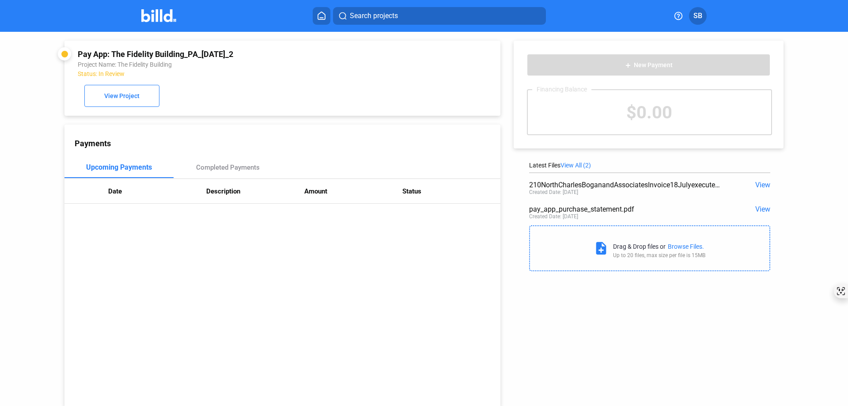
click at [757, 206] on span "View" at bounding box center [762, 209] width 15 height 8
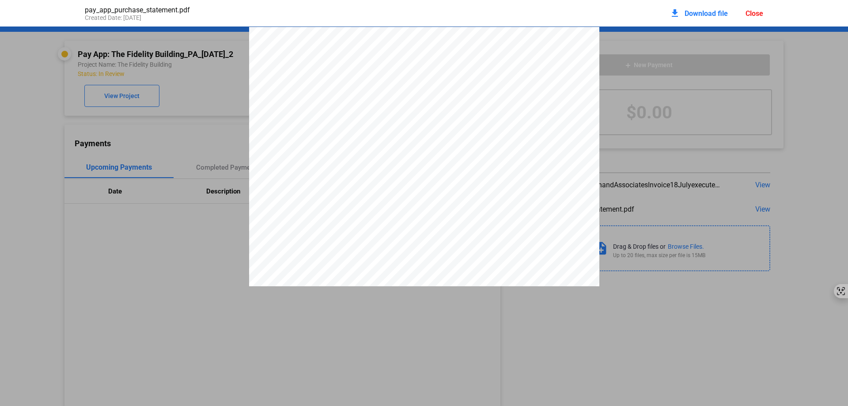
scroll to position [4, 0]
click at [708, 11] on span "Download file" at bounding box center [705, 13] width 43 height 8
